Goal: Information Seeking & Learning: Find specific page/section

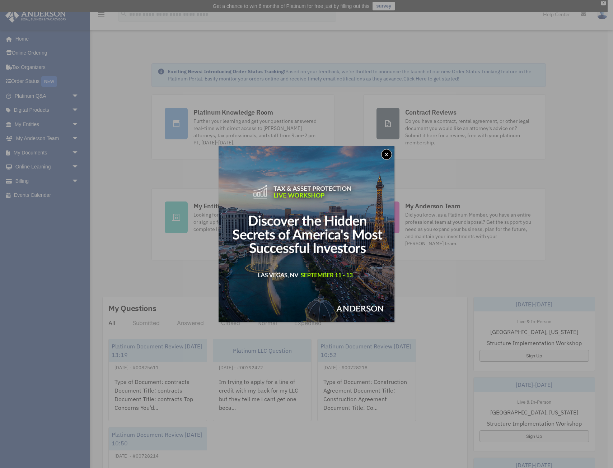
click at [389, 154] on button "x" at bounding box center [386, 154] width 11 height 11
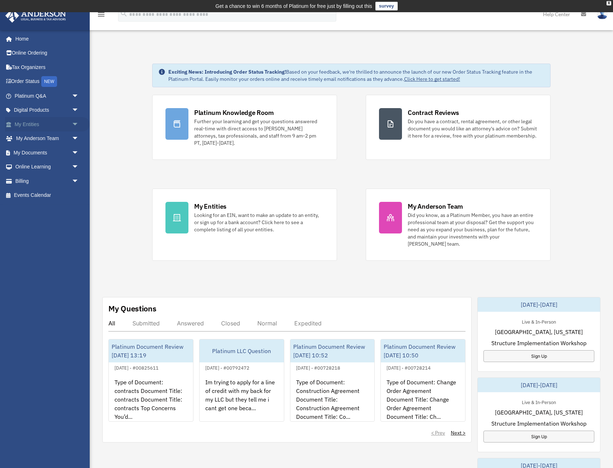
click at [77, 125] on span "arrow_drop_down" at bounding box center [79, 124] width 14 height 15
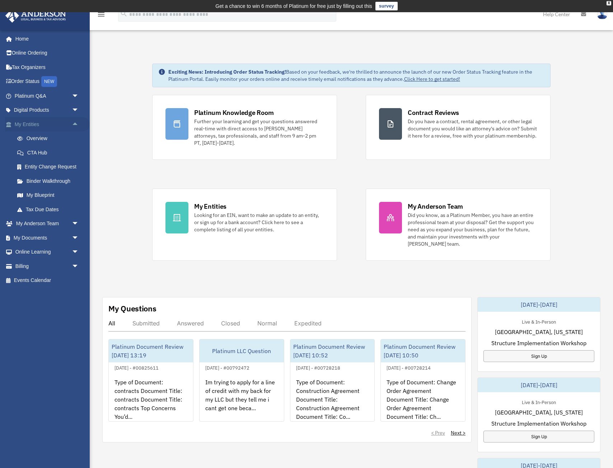
click at [77, 125] on span "arrow_drop_up" at bounding box center [79, 124] width 14 height 15
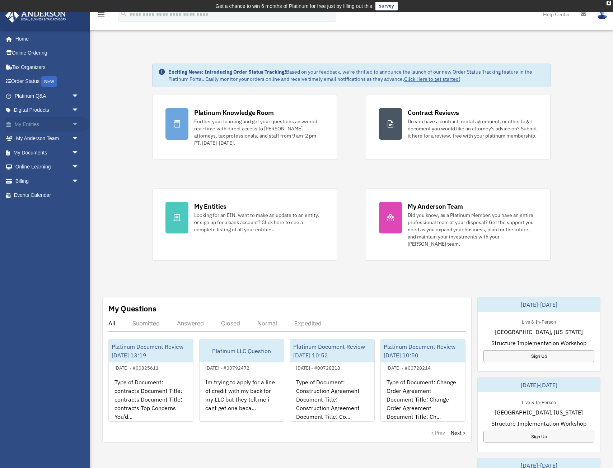
click at [77, 125] on span "arrow_drop_down" at bounding box center [79, 124] width 14 height 15
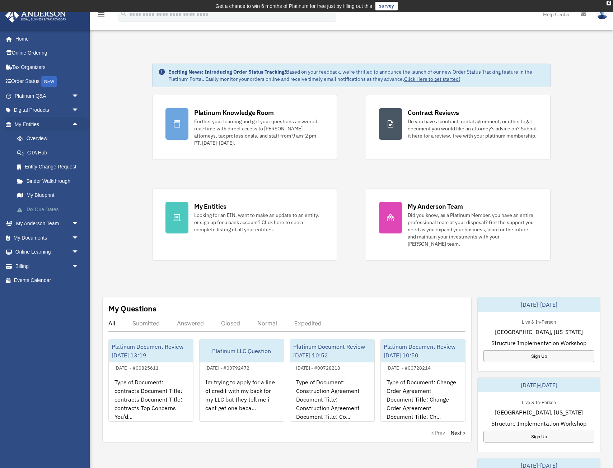
click at [48, 210] on link "Tax Due Dates" at bounding box center [50, 209] width 80 height 14
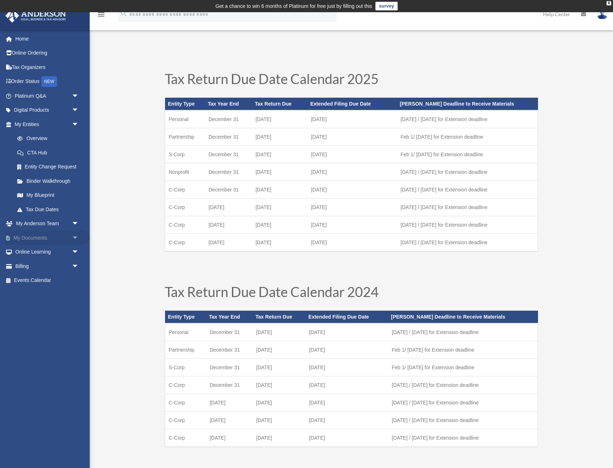
click at [74, 238] on span "arrow_drop_down" at bounding box center [79, 237] width 14 height 15
click at [25, 255] on link "Box" at bounding box center [50, 252] width 80 height 14
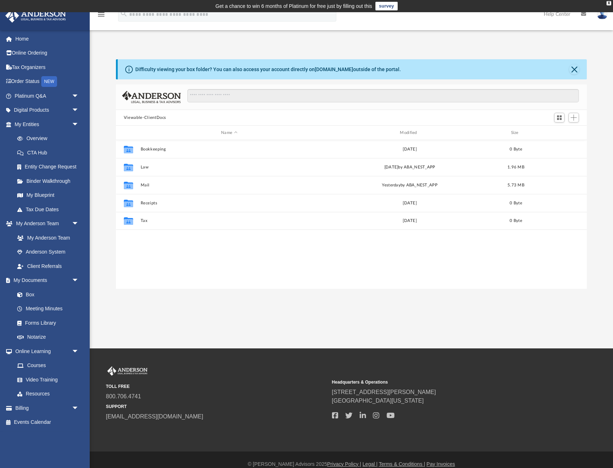
scroll to position [163, 471]
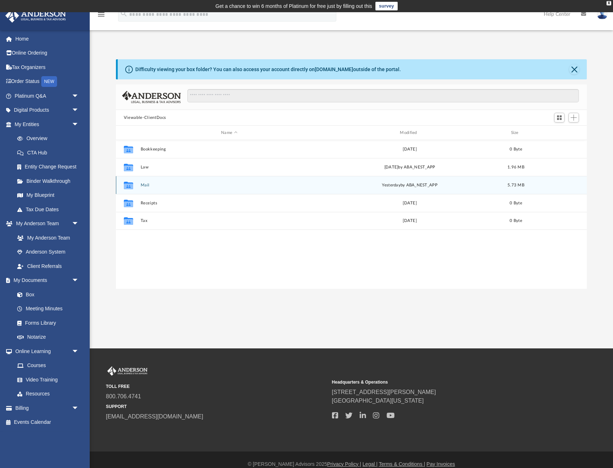
click at [146, 185] on button "Mail" at bounding box center [228, 185] width 177 height 5
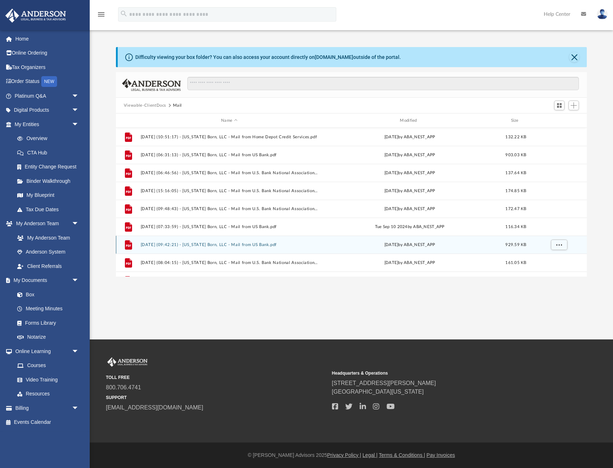
scroll to position [0, 0]
